Goal: Task Accomplishment & Management: Manage account settings

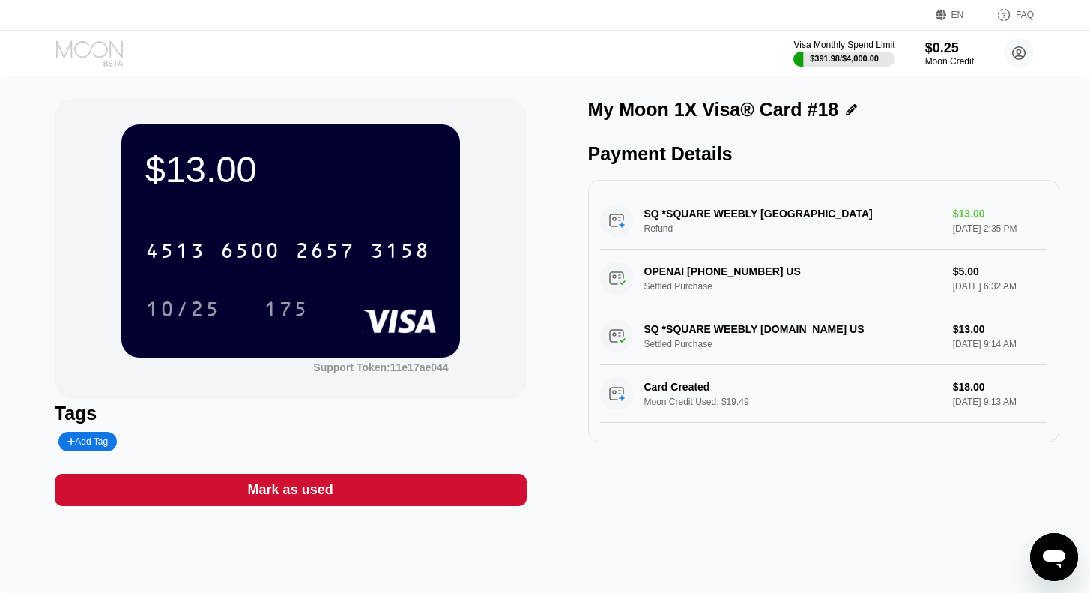
click at [87, 46] on icon at bounding box center [91, 53] width 70 height 26
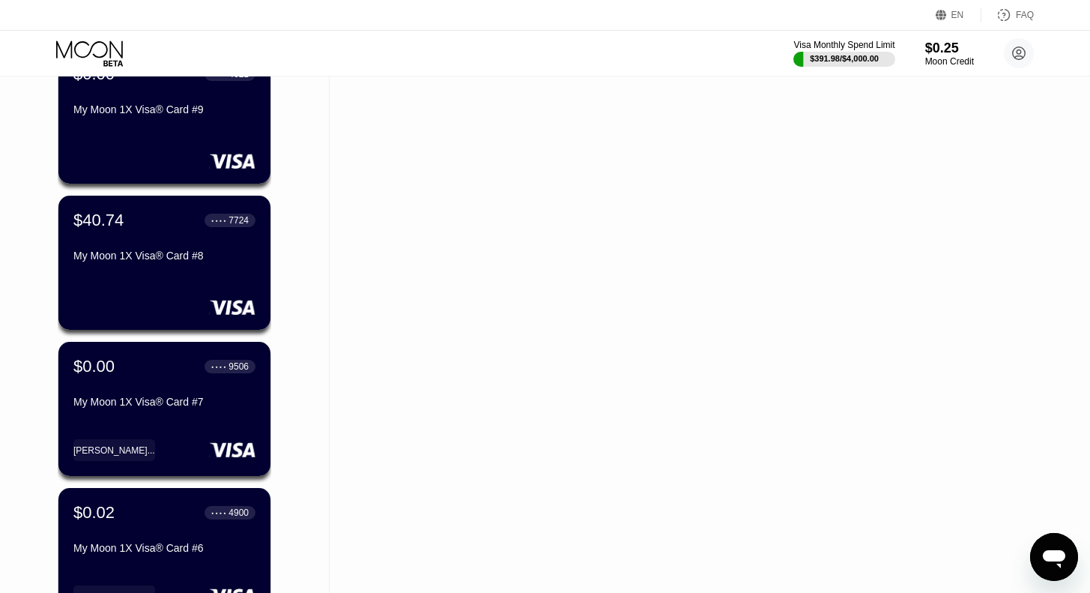
scroll to position [1606, 0]
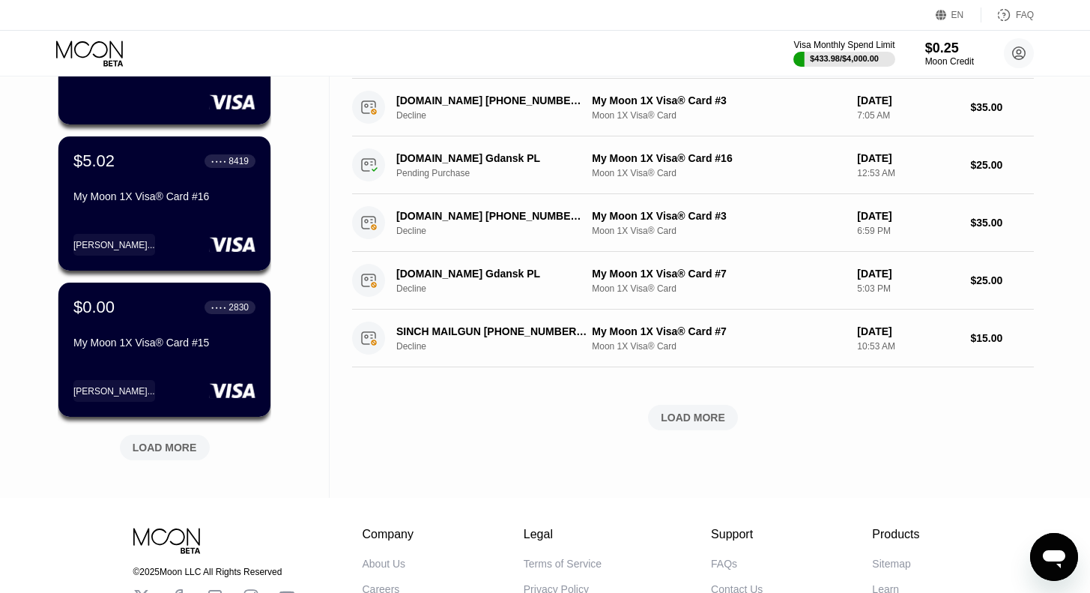
scroll to position [496, 0]
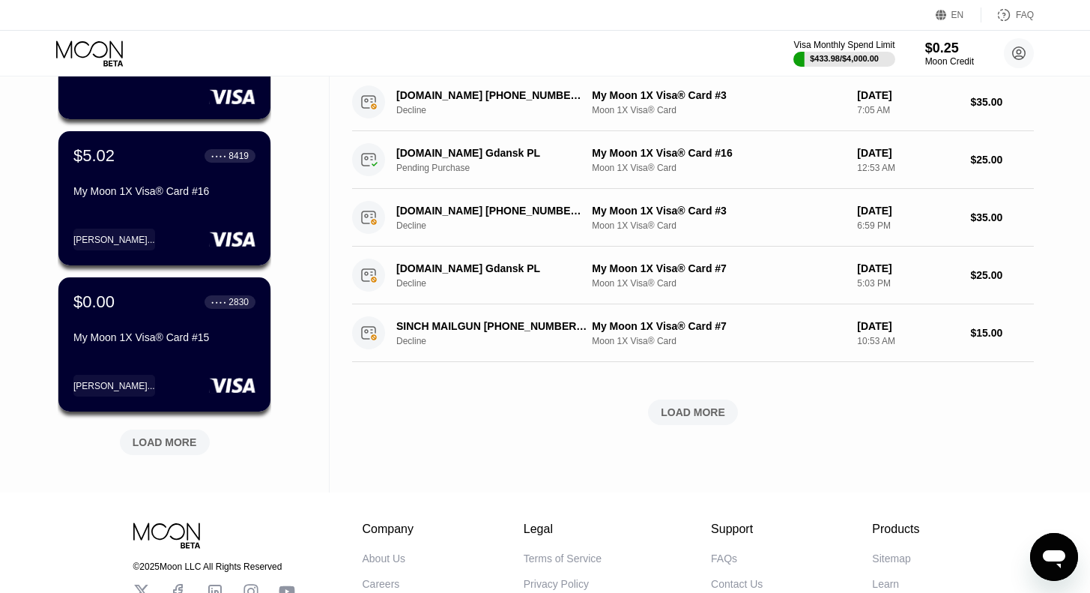
click at [164, 439] on div "LOAD MORE" at bounding box center [165, 441] width 64 height 13
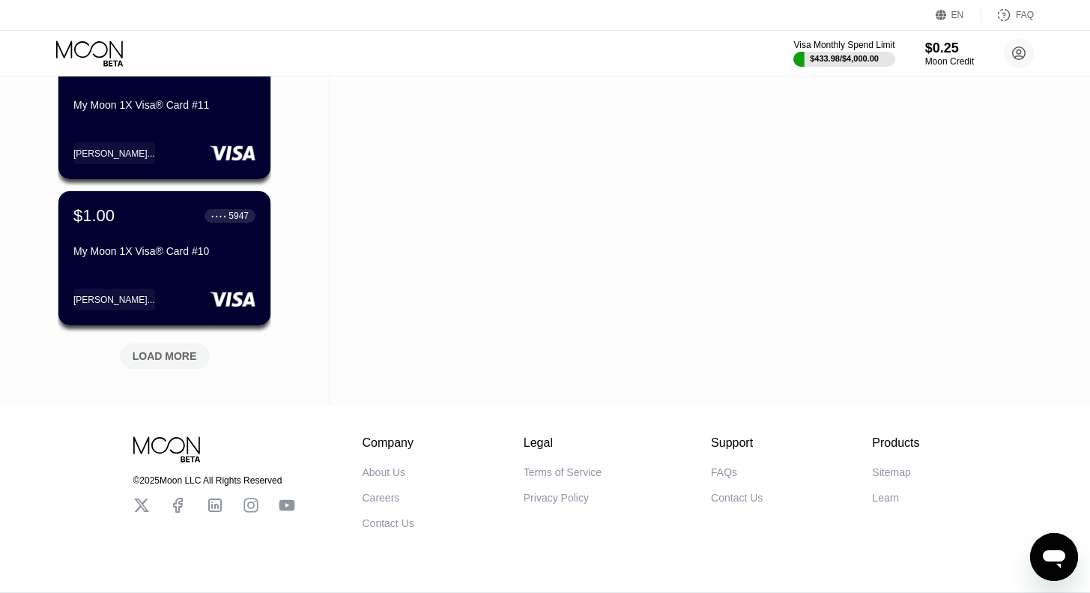
scroll to position [1359, 0]
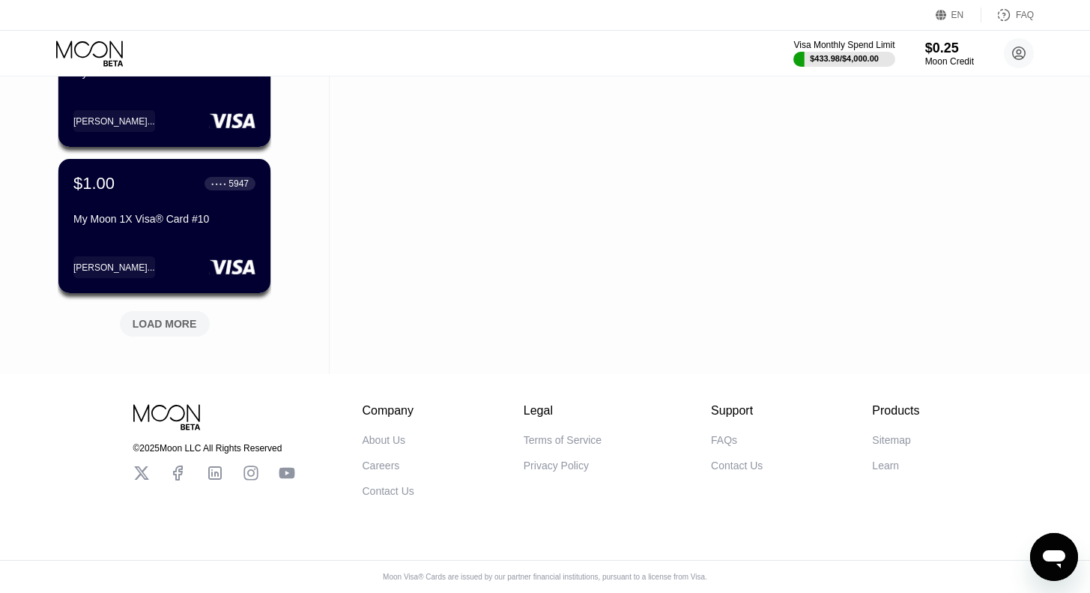
click at [175, 317] on div "LOAD MORE" at bounding box center [165, 323] width 64 height 13
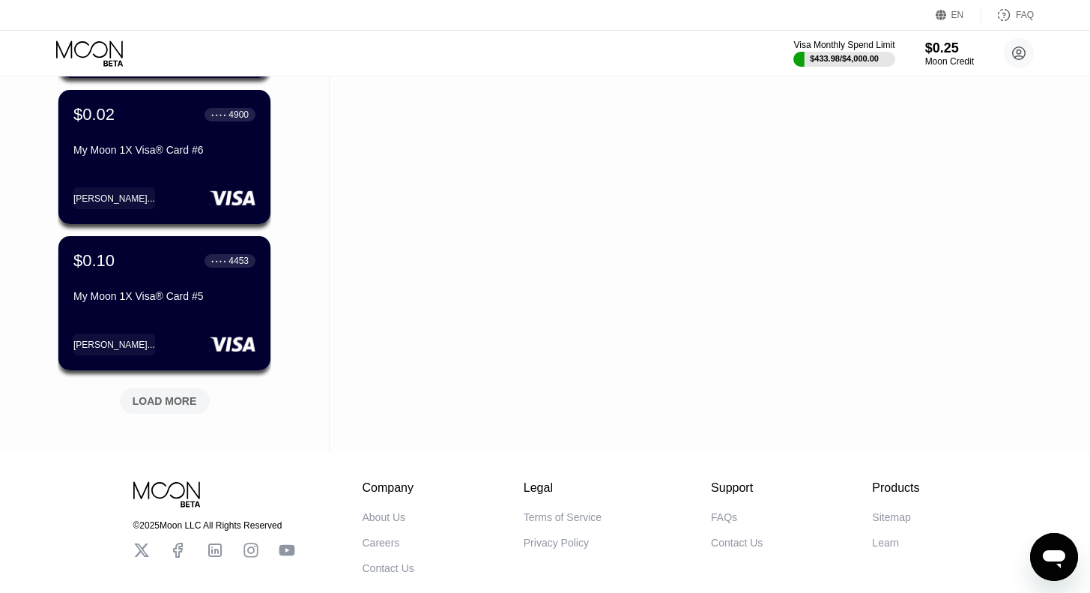
scroll to position [2001, 0]
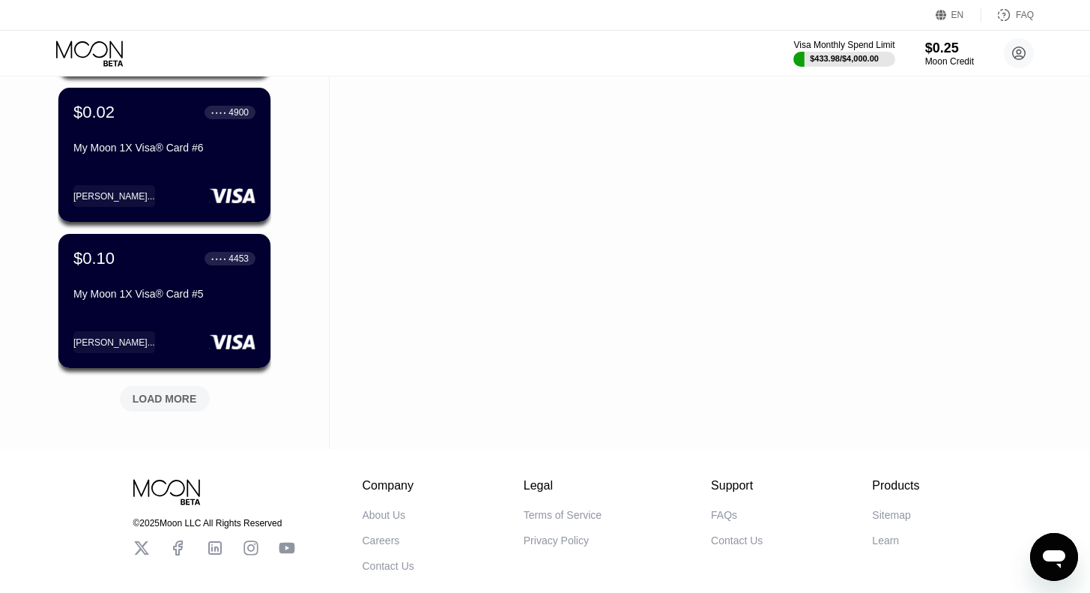
click at [162, 405] on div "LOAD MORE" at bounding box center [165, 398] width 64 height 13
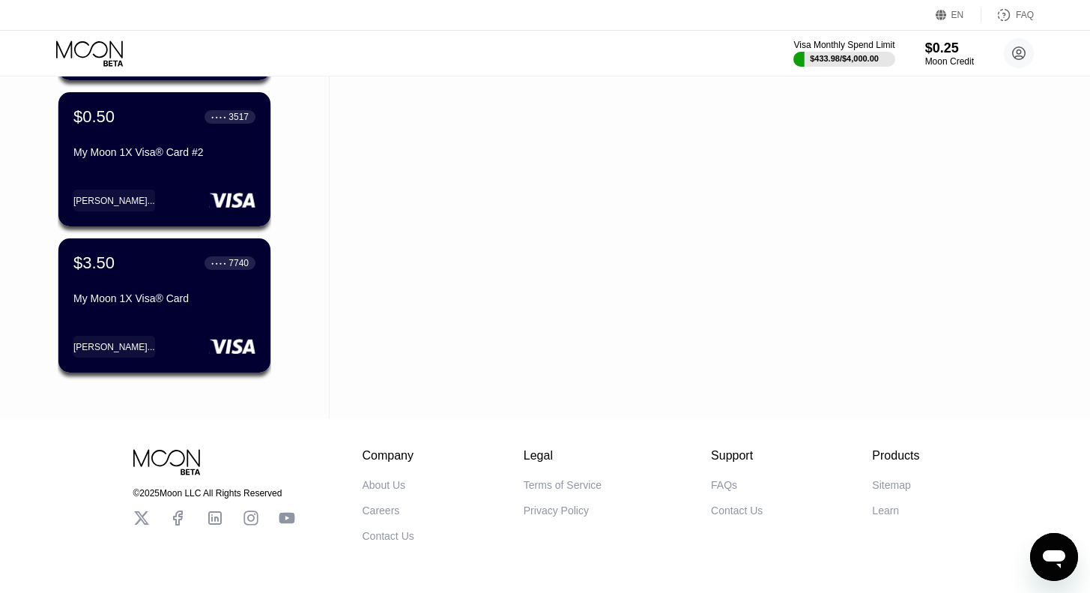
scroll to position [2583, 0]
